Goal: Task Accomplishment & Management: Manage account settings

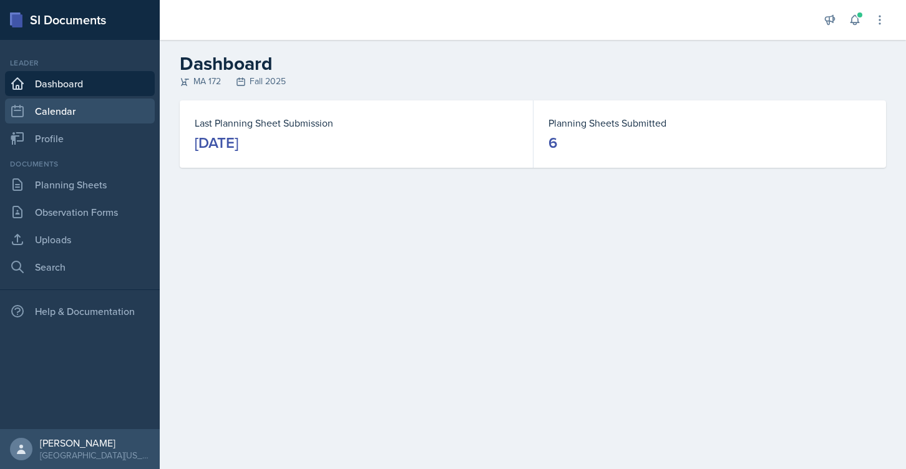
click at [67, 112] on link "Calendar" at bounding box center [80, 111] width 150 height 25
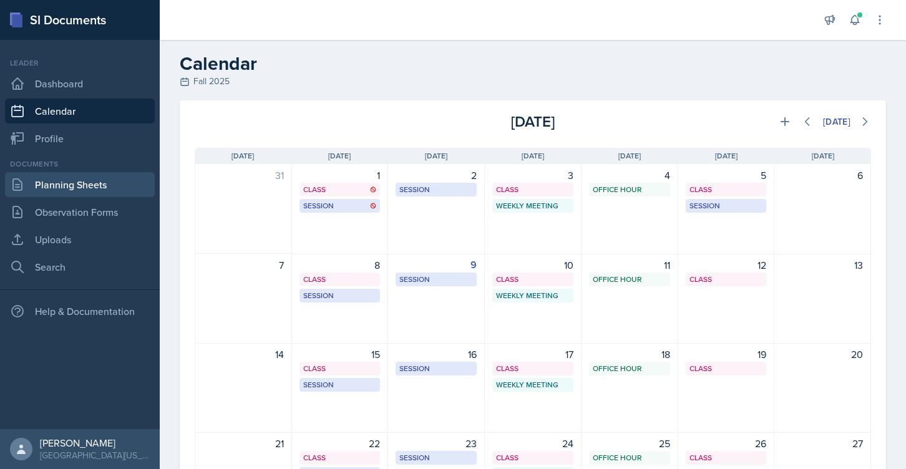
click at [75, 186] on link "Planning Sheets" at bounding box center [80, 184] width 150 height 25
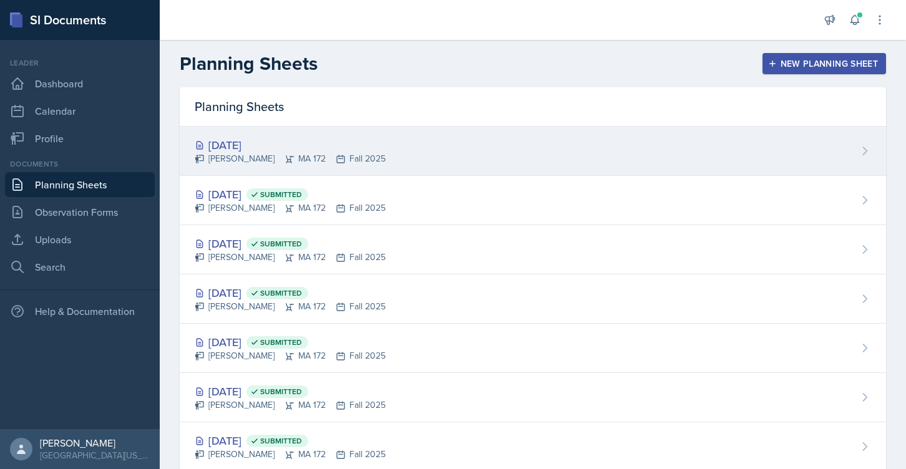
click at [260, 146] on div "[DATE]" at bounding box center [290, 145] width 191 height 17
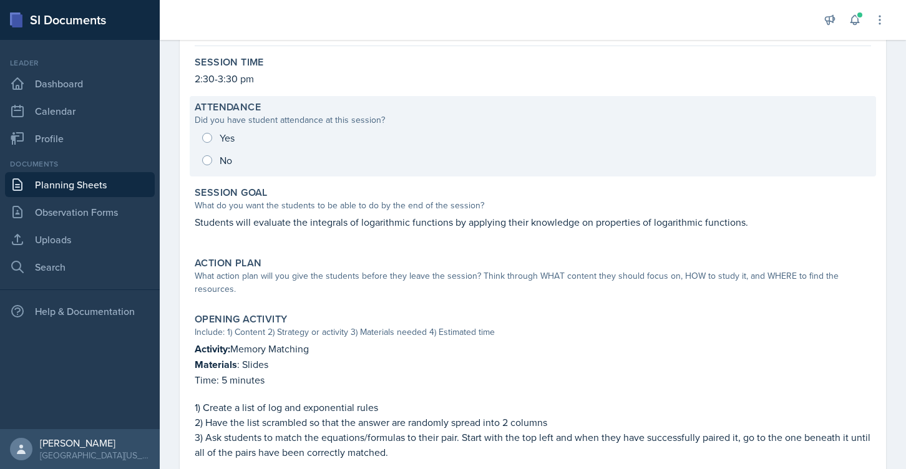
scroll to position [213, 0]
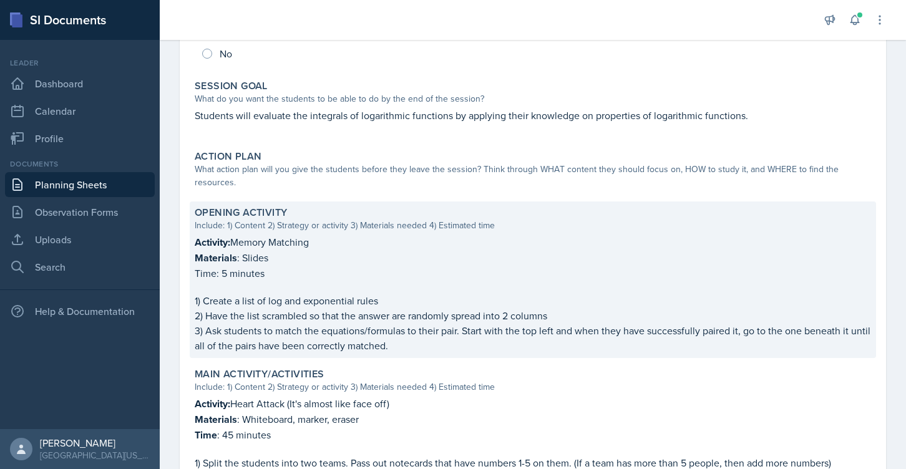
click at [193, 228] on div "Opening Activity Include: 1) Content 2) Strategy or activity 3) Materials neede…" at bounding box center [533, 279] width 686 height 157
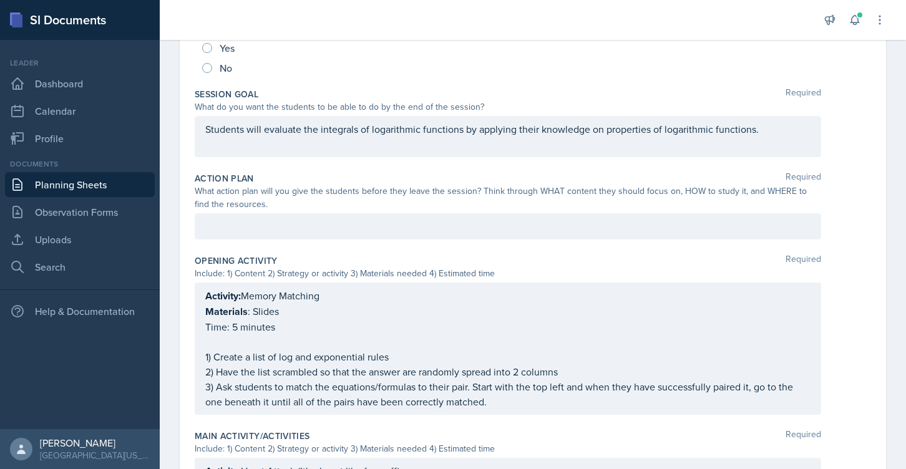
click at [207, 295] on div "Activity: Memory Matching Materials : Slides Time: 5 minutes 1) Create a list o…" at bounding box center [508, 349] width 626 height 132
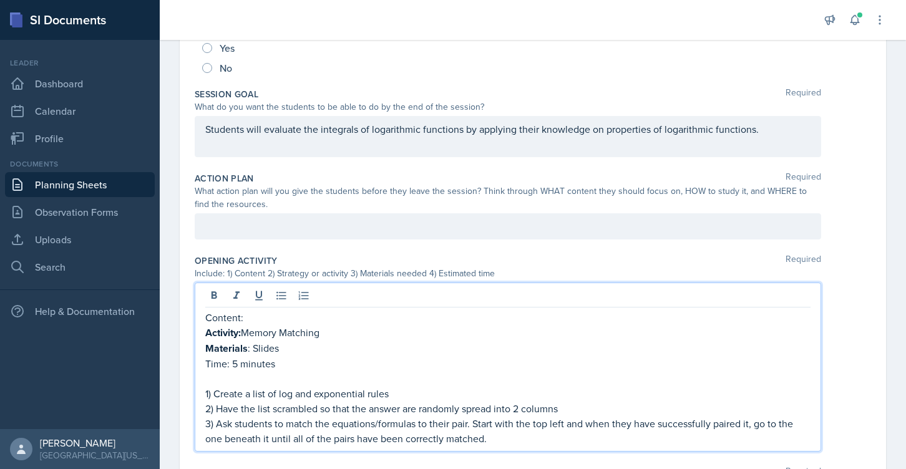
drag, startPoint x: 252, startPoint y: 324, endPoint x: 191, endPoint y: 320, distance: 60.7
click at [191, 320] on div "Date September 9th, 2025 September 2025 31 1 2 3 4 5 6 7 8 9 10 11 12 13 14 15 …" at bounding box center [533, 437] width 706 height 1104
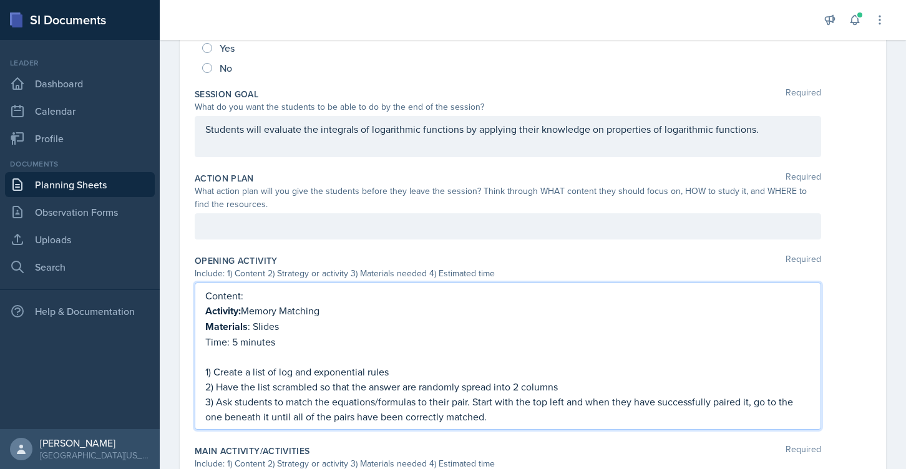
scroll to position [191, 0]
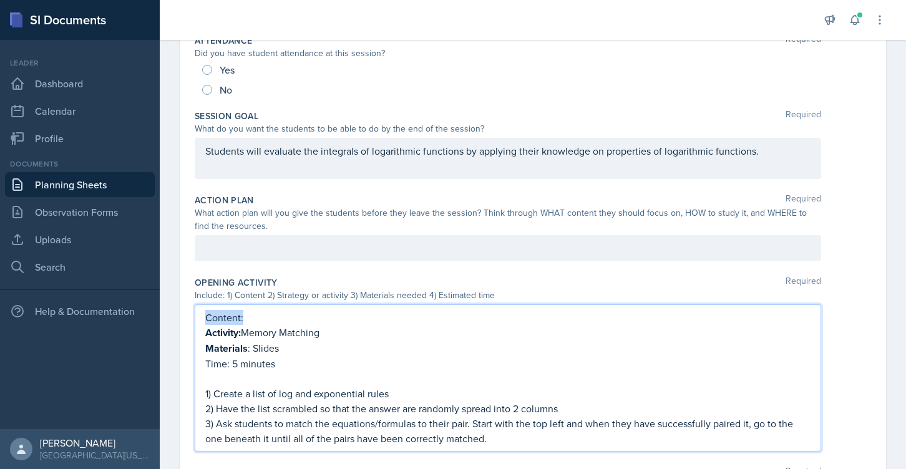
drag, startPoint x: 251, startPoint y: 319, endPoint x: 192, endPoint y: 319, distance: 58.6
click at [192, 319] on div "Date September 9th, 2025 September 2025 31 1 2 3 4 5 6 7 8 9 10 11 12 13 14 15 …" at bounding box center [533, 447] width 706 height 1082
click at [256, 314] on p "Content:" at bounding box center [507, 318] width 605 height 16
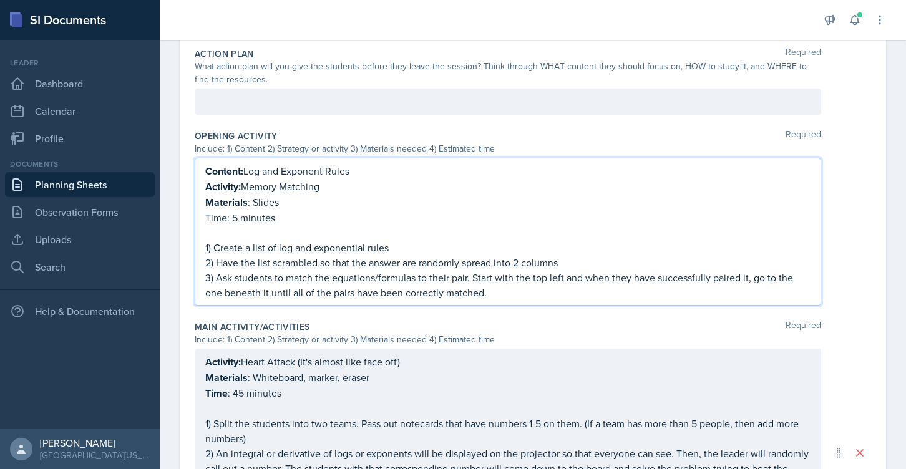
scroll to position [397, 0]
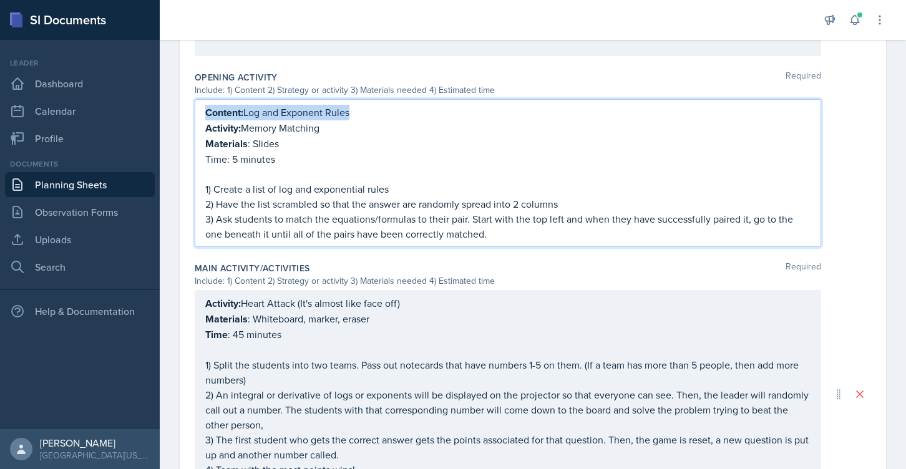
drag, startPoint x: 365, startPoint y: 107, endPoint x: 198, endPoint y: 107, distance: 167.2
click at [198, 107] on div "Content: Log and Exponent Rules Activity: Memory Matching Materials : Slides Ti…" at bounding box center [508, 173] width 626 height 148
copy p "Content: Log and Exponent Rules"
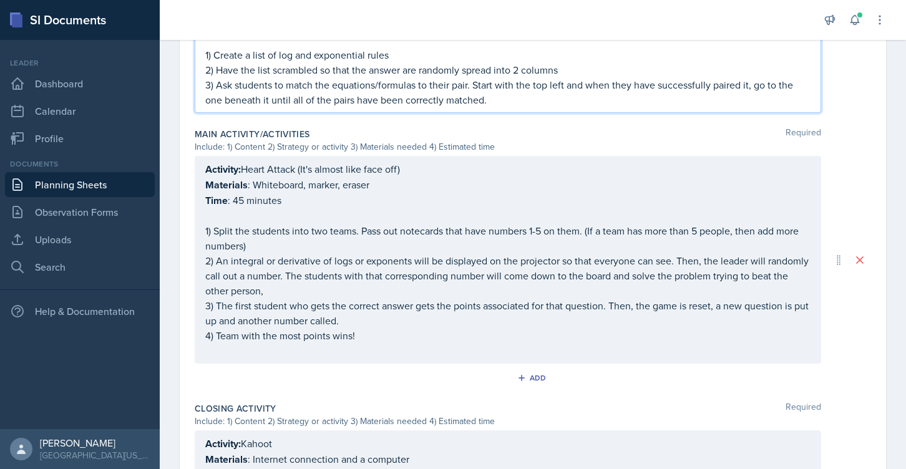
click at [274, 245] on p "1) Split the students into two teams. Pass out notecards that have numbers 1-5 …" at bounding box center [507, 238] width 605 height 30
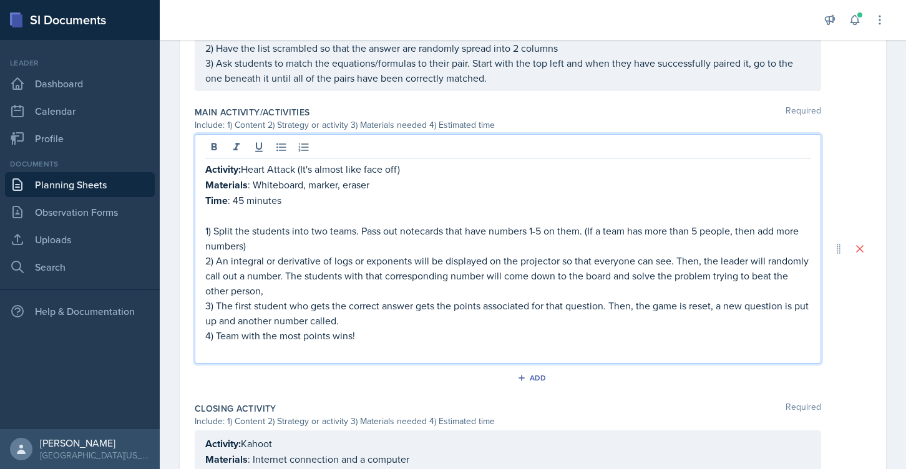
click at [206, 167] on strong "Activity:" at bounding box center [223, 169] width 36 height 14
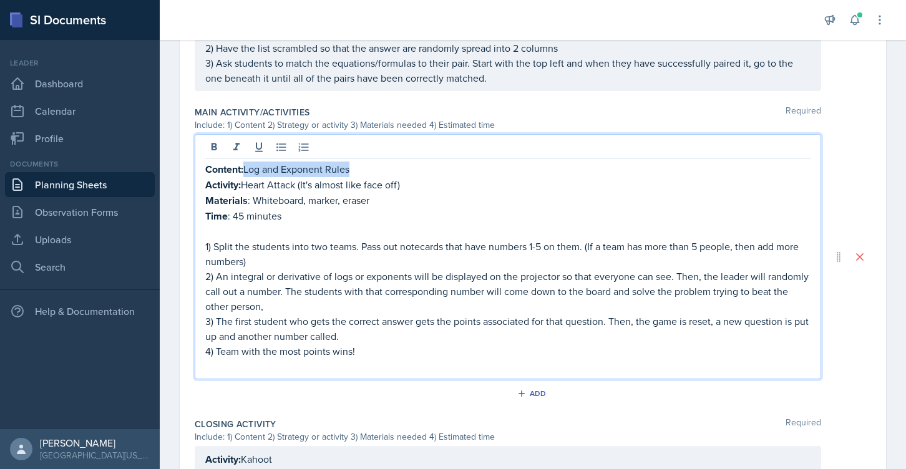
drag, startPoint x: 355, startPoint y: 165, endPoint x: 248, endPoint y: 163, distance: 107.3
click at [248, 163] on p "Content: Log and Exponent Rules" at bounding box center [507, 170] width 605 height 16
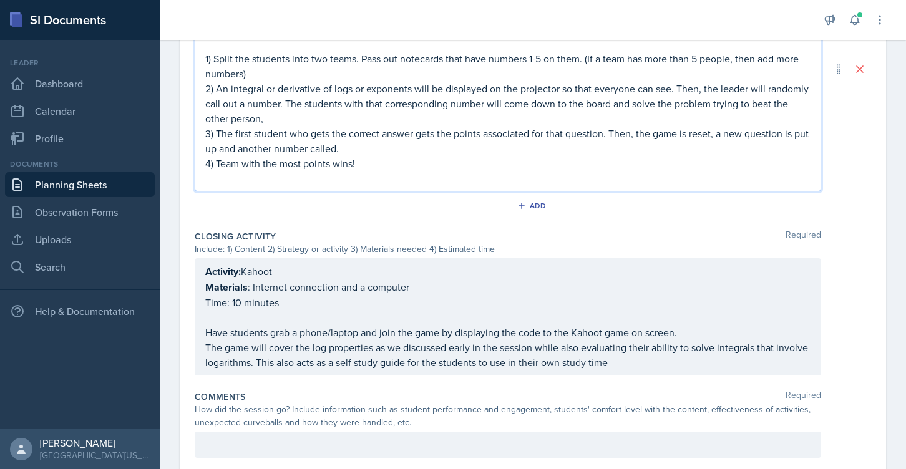
click at [209, 270] on strong "Activity:" at bounding box center [223, 271] width 36 height 14
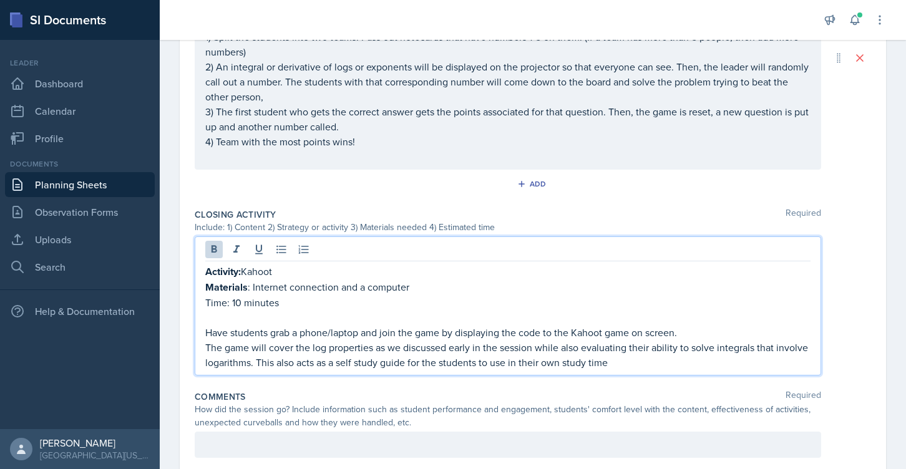
click at [206, 270] on strong "Activity:" at bounding box center [223, 271] width 36 height 14
click at [215, 301] on p "Time: 10 minutes" at bounding box center [507, 302] width 605 height 15
click at [209, 271] on strong "Activity:" at bounding box center [223, 271] width 36 height 14
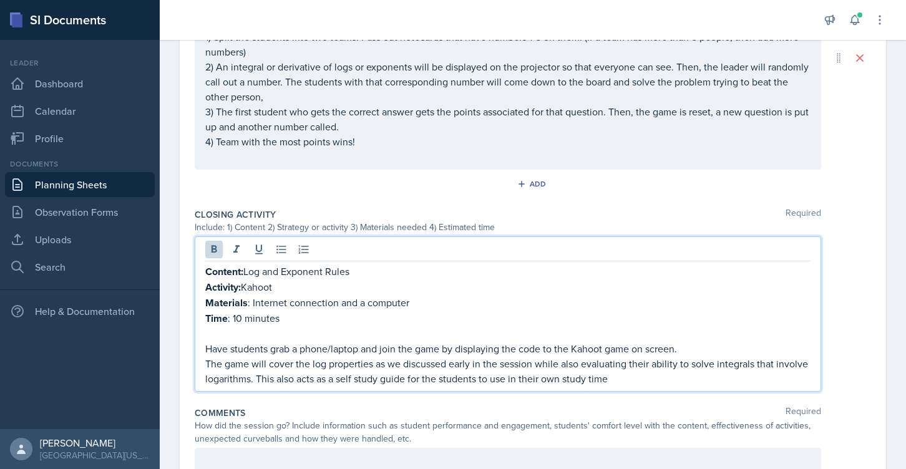
click at [243, 271] on strong "Content:" at bounding box center [224, 271] width 38 height 14
drag, startPoint x: 246, startPoint y: 269, endPoint x: 360, endPoint y: 263, distance: 114.3
click at [360, 264] on p "Content: Log and Exponent Rules" at bounding box center [507, 272] width 605 height 16
click at [359, 264] on p "Content: Change of Base and Intregals with Logs" at bounding box center [507, 272] width 605 height 16
click at [357, 269] on p "Content: Change of Base and Intregals with Logs" at bounding box center [507, 272] width 605 height 16
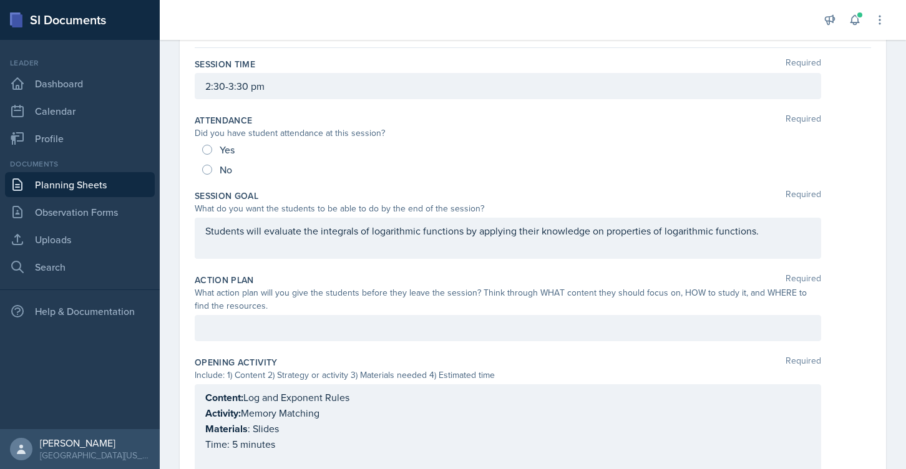
click at [364, 325] on p at bounding box center [507, 328] width 605 height 15
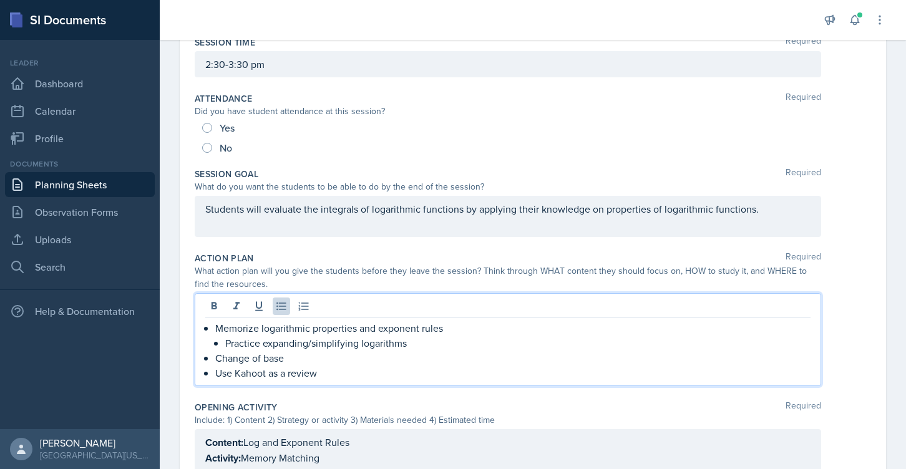
click at [764, 208] on p "Students will evaluate the integrals of logarithmic functions by applying their…" at bounding box center [507, 208] width 605 height 15
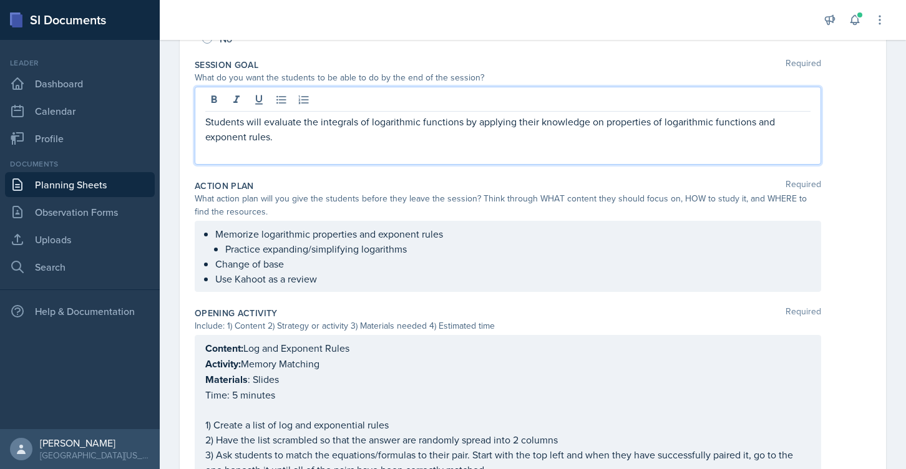
scroll to position [0, 0]
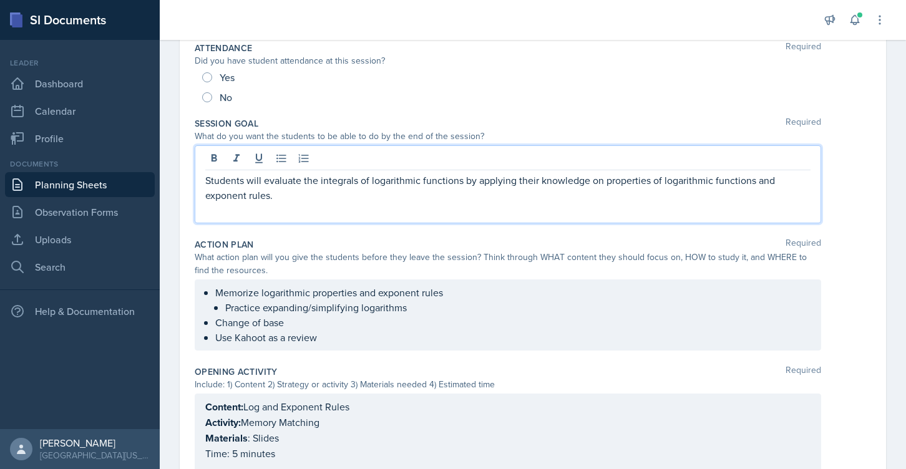
click at [247, 304] on p "Practice expanding/simplifying logarithms" at bounding box center [517, 307] width 585 height 15
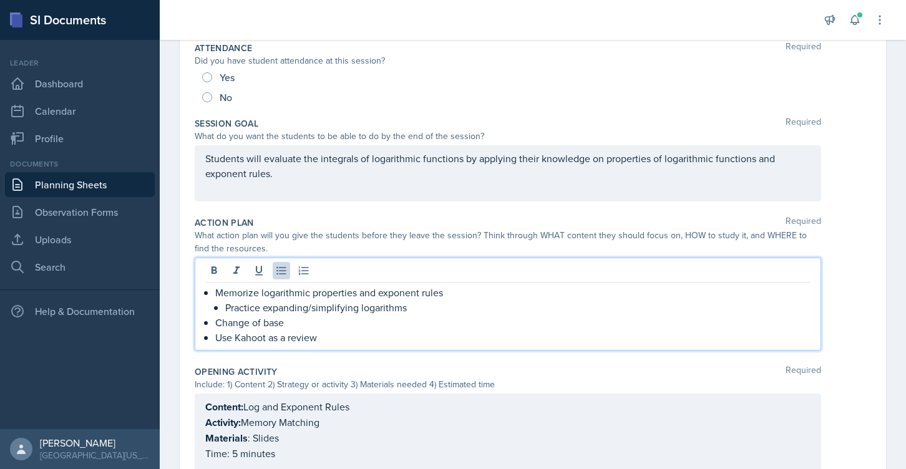
scroll to position [184, 0]
drag, startPoint x: 216, startPoint y: 296, endPoint x: 192, endPoint y: 295, distance: 23.7
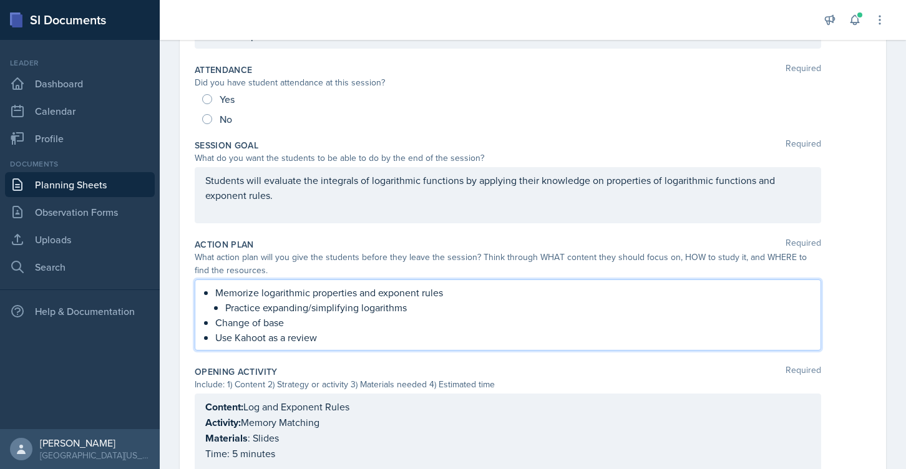
click at [231, 290] on p "Memorize logarithmic properties and exponent rules" at bounding box center [512, 292] width 595 height 15
click at [422, 306] on p "Practice expanding/simplifying logarithms" at bounding box center [517, 307] width 585 height 15
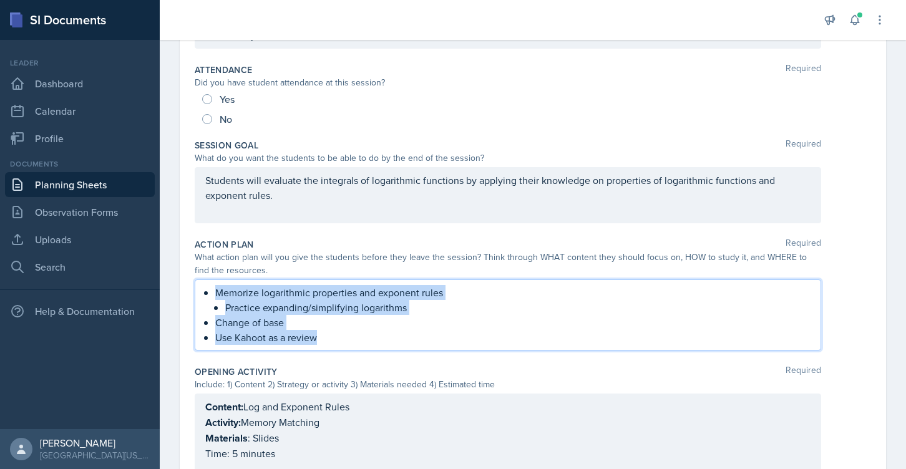
drag, startPoint x: 342, startPoint y: 336, endPoint x: 183, endPoint y: 294, distance: 164.4
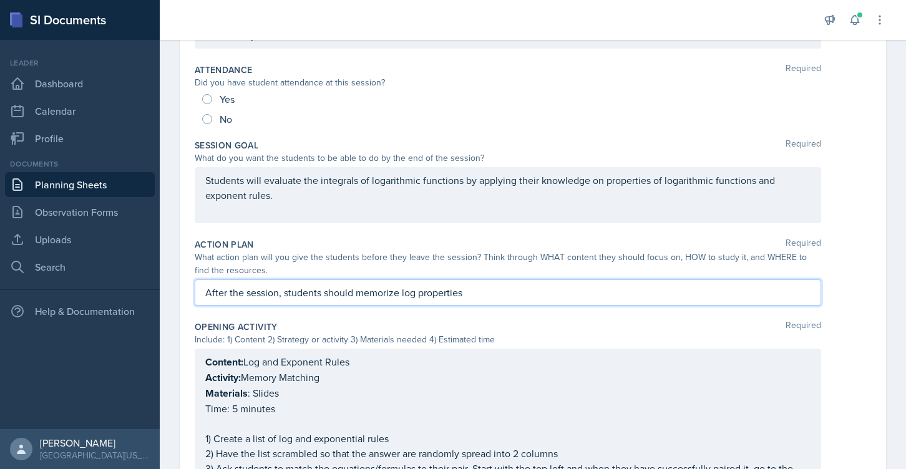
click at [344, 294] on p "After the session, students should memorize log properties" at bounding box center [507, 292] width 605 height 15
click at [473, 289] on p "After the session, students should memorize log properties" at bounding box center [507, 292] width 605 height 15
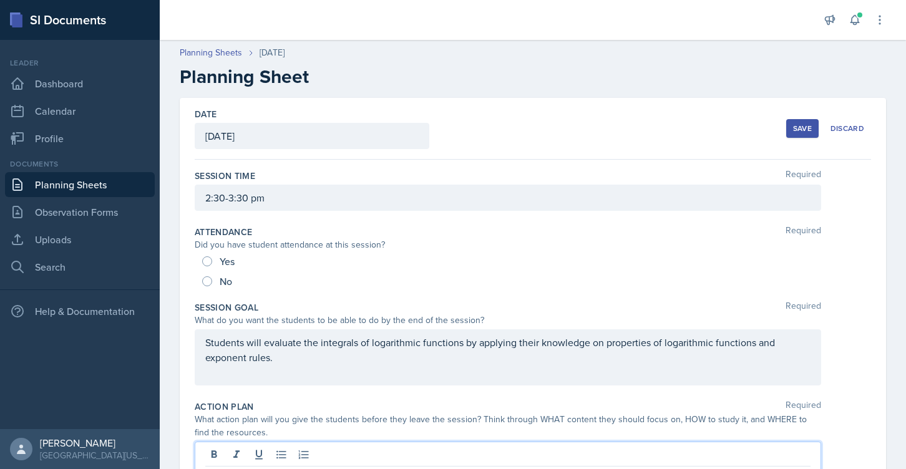
scroll to position [311, 0]
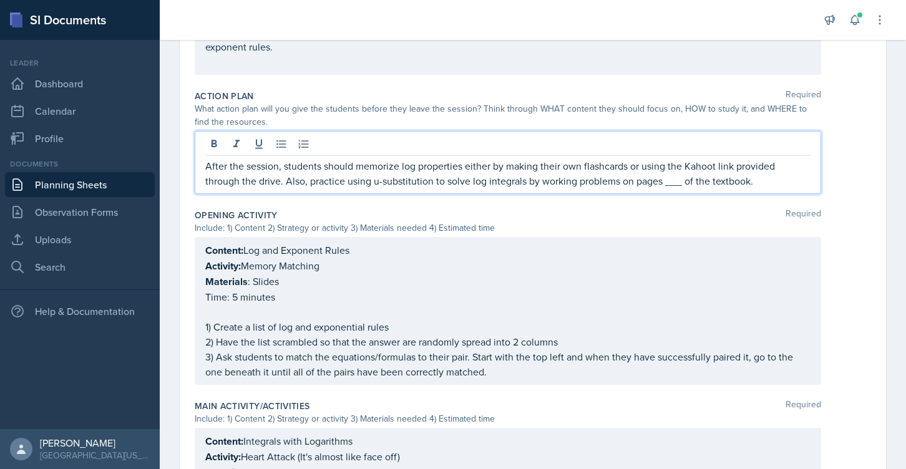
click at [675, 181] on p "After the session, students should memorize log properties either by making the…" at bounding box center [507, 173] width 605 height 30
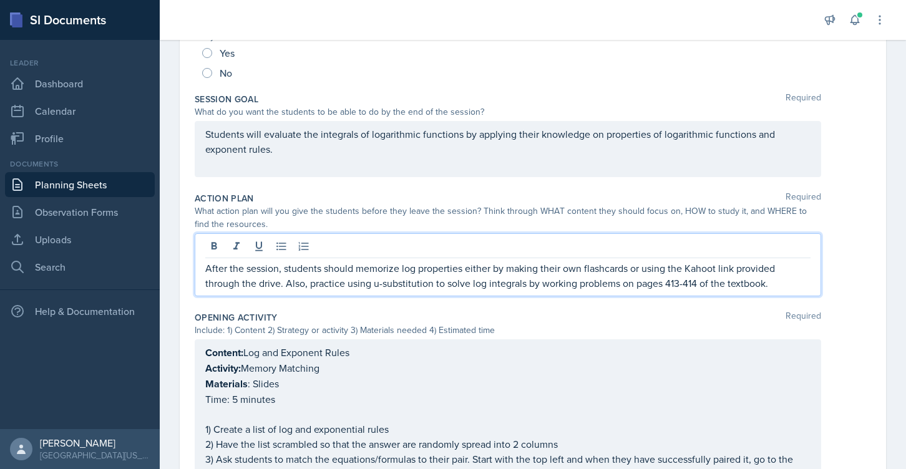
scroll to position [0, 0]
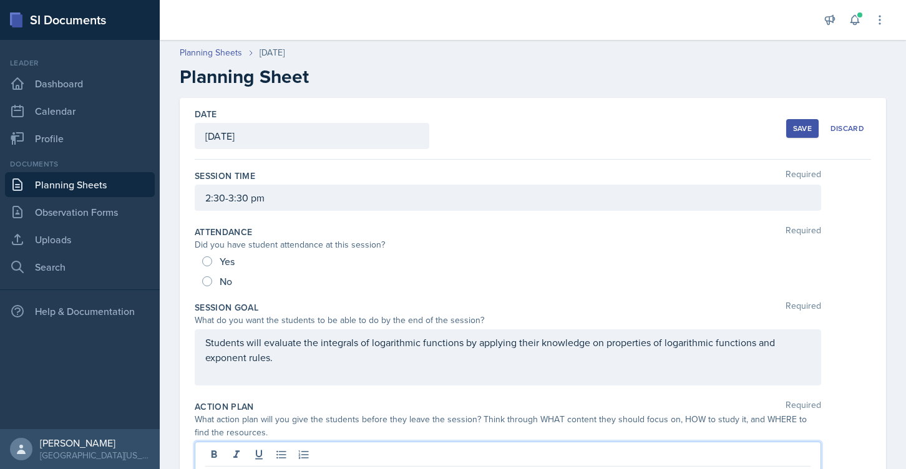
click at [804, 121] on button "Save" at bounding box center [802, 128] width 32 height 19
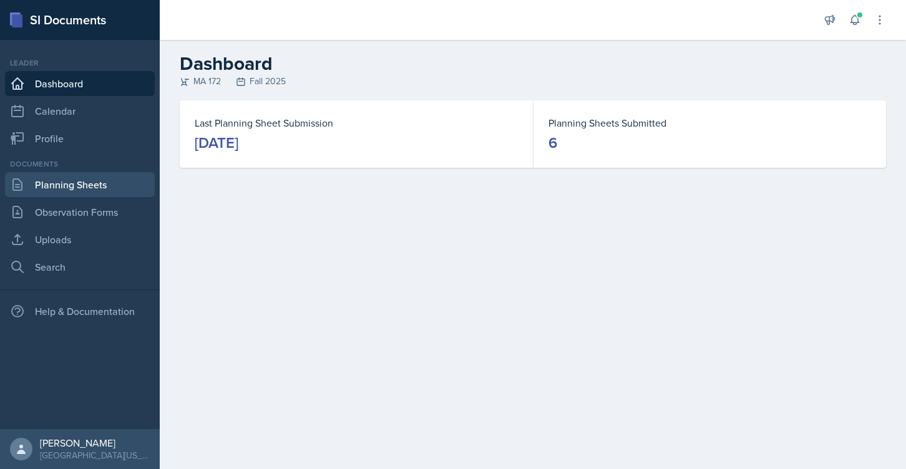
click at [103, 183] on link "Planning Sheets" at bounding box center [80, 184] width 150 height 25
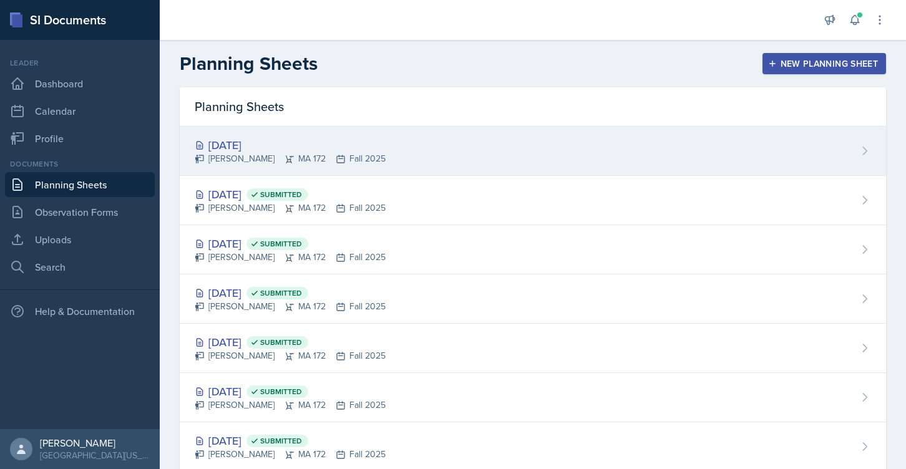
click at [276, 142] on div "[DATE]" at bounding box center [290, 145] width 191 height 17
